Goal: Information Seeking & Learning: Learn about a topic

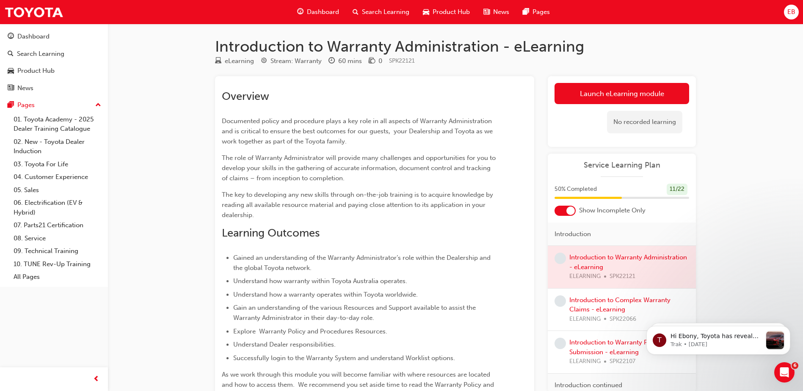
click at [514, 91] on div "Overview Documented policy and procedure plays a key role in all aspects of War…" at bounding box center [374, 279] width 305 height 393
click at [633, 92] on link "Launch eLearning module" at bounding box center [621, 93] width 135 height 21
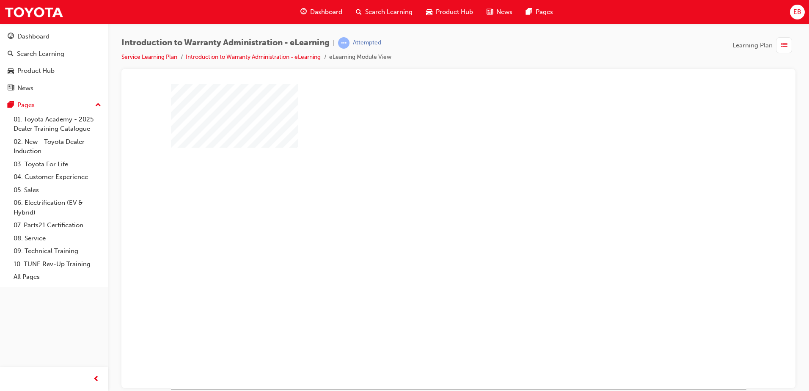
click at [434, 212] on div "play" at bounding box center [434, 212] width 0 height 0
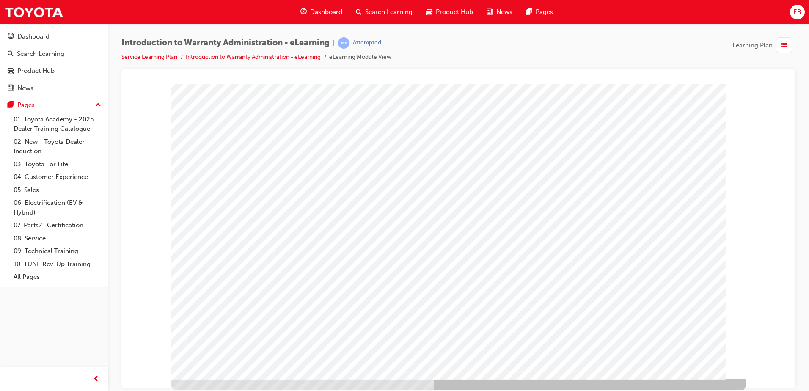
scroll to position [12, 0]
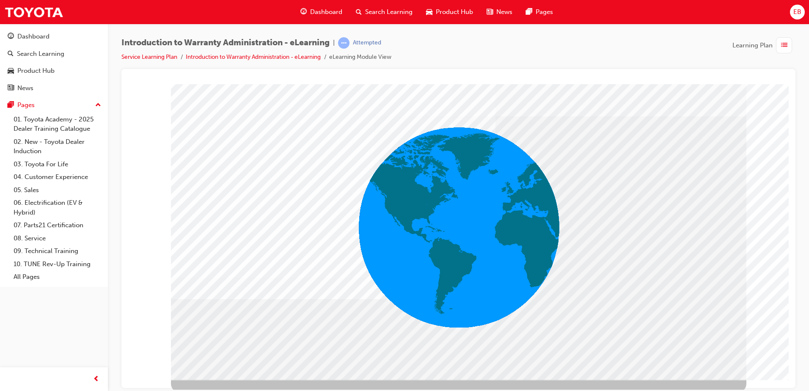
scroll to position [12, 0]
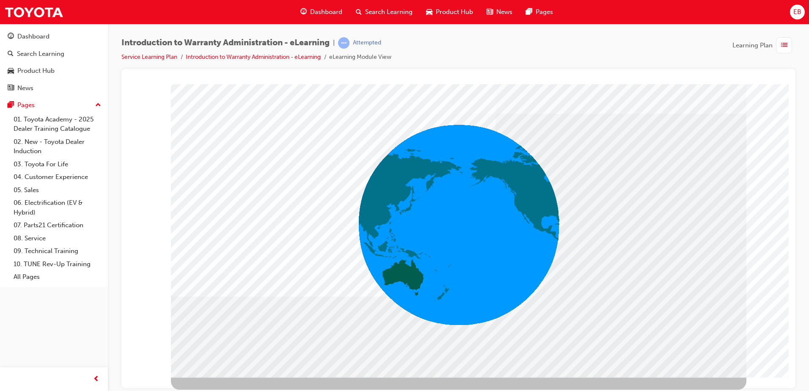
scroll to position [0, 0]
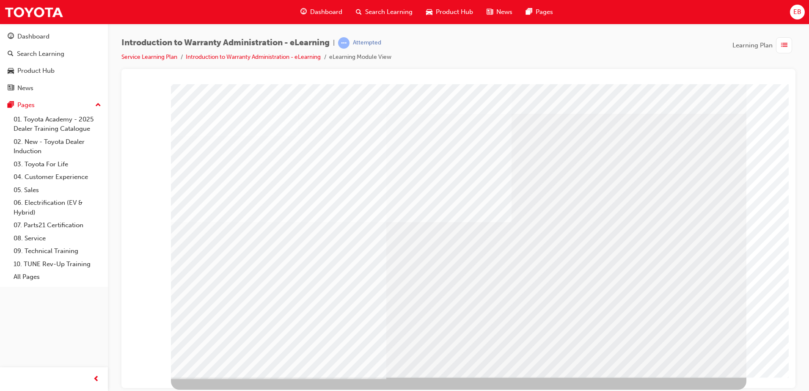
drag, startPoint x: 691, startPoint y: 333, endPoint x: 687, endPoint y: 325, distance: 9.7
drag, startPoint x: 604, startPoint y: 344, endPoint x: 564, endPoint y: 344, distance: 40.2
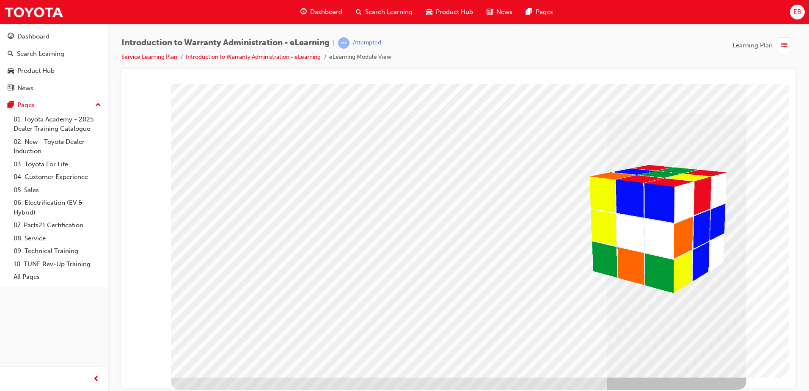
scroll to position [0, 0]
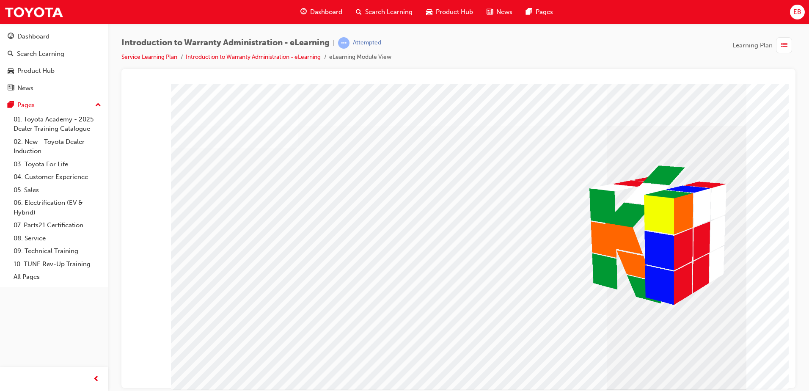
click at [627, 48] on div "Introduction to Warranty Administration - eLearning | Attempted Service Learnin…" at bounding box center [458, 53] width 674 height 32
